Goal: Task Accomplishment & Management: Manage account settings

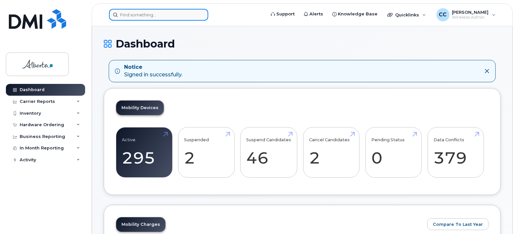
click at [148, 14] on input at bounding box center [158, 15] width 99 height 12
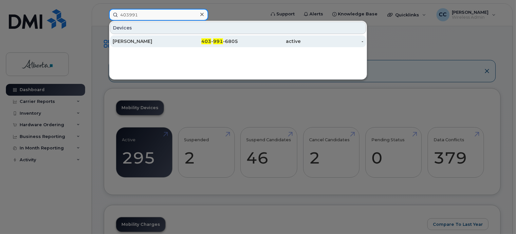
type input "403991"
click at [144, 39] on div "[PERSON_NAME]" at bounding box center [144, 41] width 63 height 7
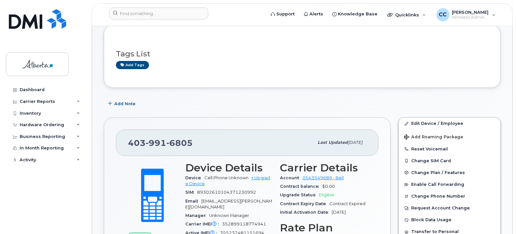
scroll to position [73, 0]
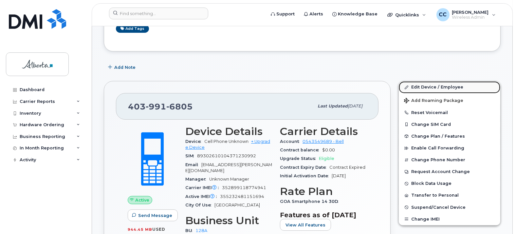
click at [446, 87] on link "Edit Device / Employee" at bounding box center [450, 87] width 102 height 12
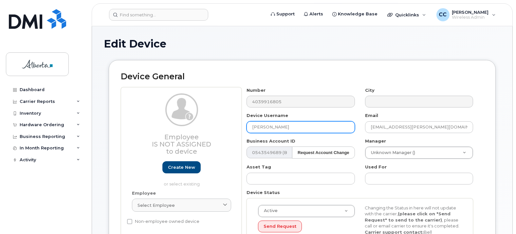
drag, startPoint x: 295, startPoint y: 126, endPoint x: 225, endPoint y: 124, distance: 69.4
click at [225, 124] on div "Employee Is not assigned to device Create new or select existing Employee Selec…" at bounding box center [302, 173] width 363 height 172
type input "[PERSON_NAME]"
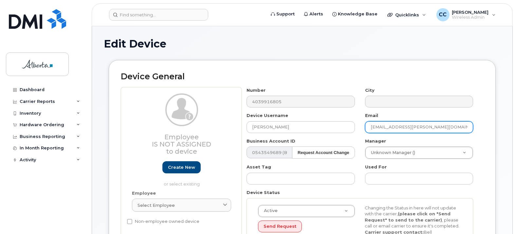
click at [397, 125] on input "[EMAIL_ADDRESS][PERSON_NAME][DOMAIN_NAME]" at bounding box center [419, 127] width 108 height 12
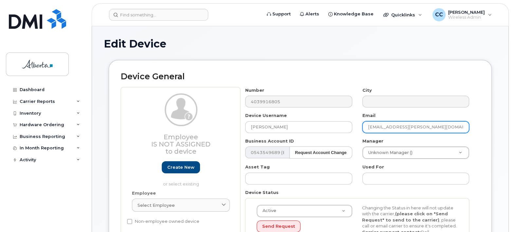
type input "[EMAIL_ADDRESS][PERSON_NAME][DOMAIN_NAME]"
drag, startPoint x: 510, startPoint y: 63, endPoint x: 509, endPoint y: 69, distance: 6.6
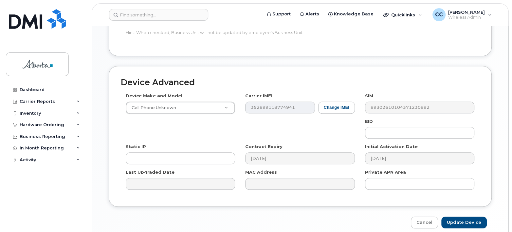
scroll to position [349, 0]
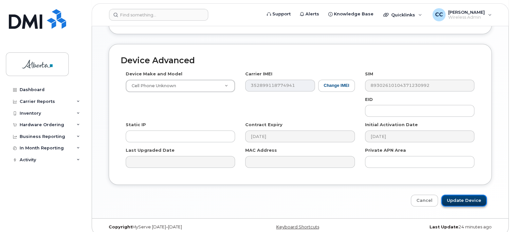
click at [477, 194] on input "Update Device" at bounding box center [464, 200] width 46 height 12
type input "Saving..."
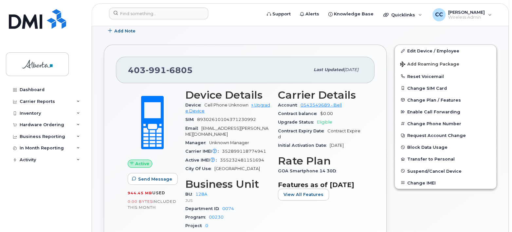
scroll to position [182, 0]
